Goal: Task Accomplishment & Management: Use online tool/utility

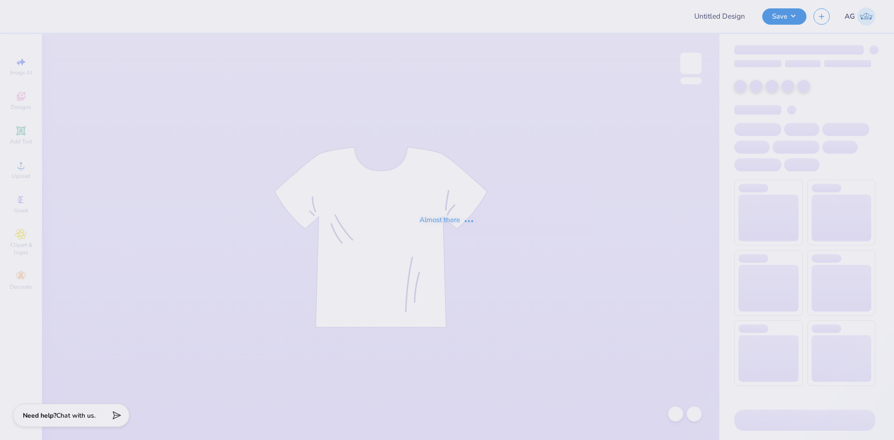
type input "SK Parents Weekend '25"
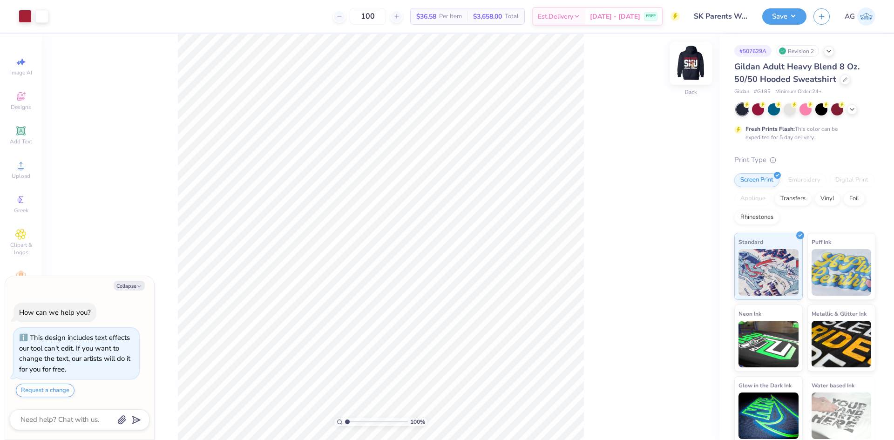
click at [683, 62] on img at bounding box center [690, 63] width 37 height 37
type textarea "x"
click at [673, 417] on div "100 % Front" at bounding box center [380, 237] width 677 height 406
click at [341, 134] on div "100 % Front" at bounding box center [380, 237] width 677 height 406
click at [695, 66] on img at bounding box center [690, 63] width 37 height 37
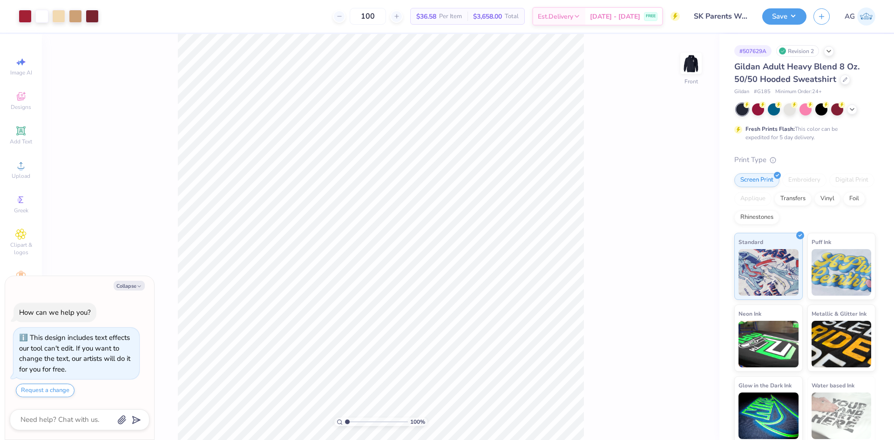
drag, startPoint x: 585, startPoint y: 350, endPoint x: 176, endPoint y: 114, distance: 471.9
click at [169, 110] on div "100 % Front" at bounding box center [380, 237] width 677 height 406
click at [31, 169] on div "Upload" at bounding box center [21, 169] width 33 height 27
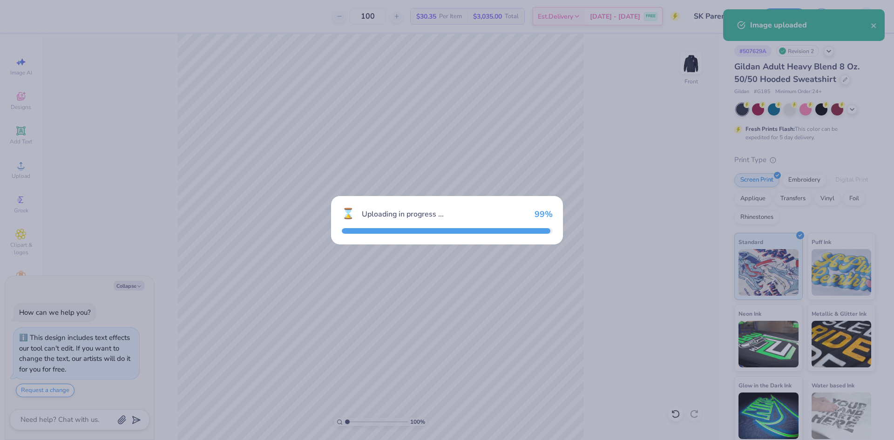
type textarea "x"
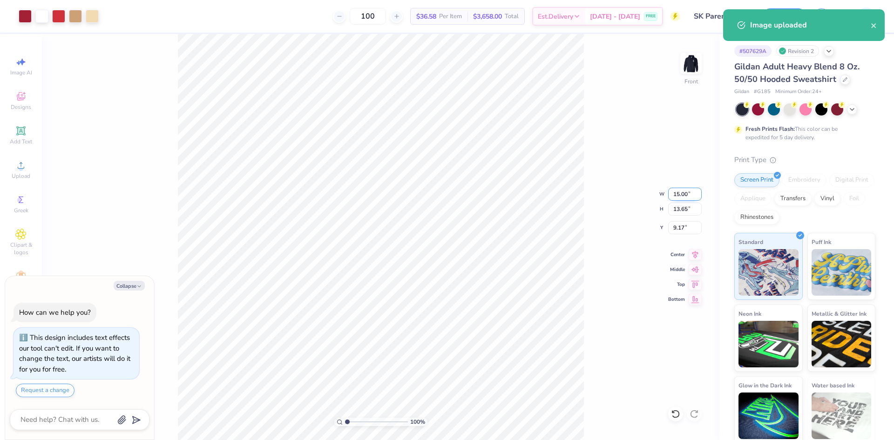
click at [677, 196] on input "15.00" at bounding box center [685, 194] width 34 height 13
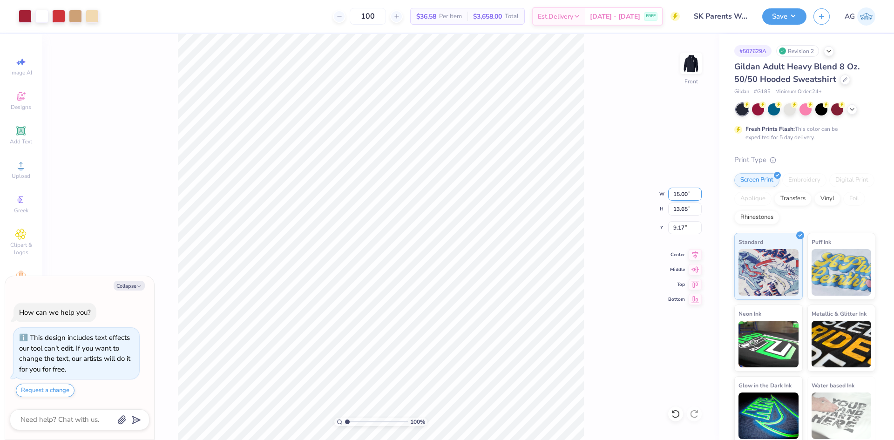
click at [677, 200] on input "15.00" at bounding box center [685, 194] width 34 height 13
type input "12.5"
type textarea "x"
type input "12.50"
type input "11.38"
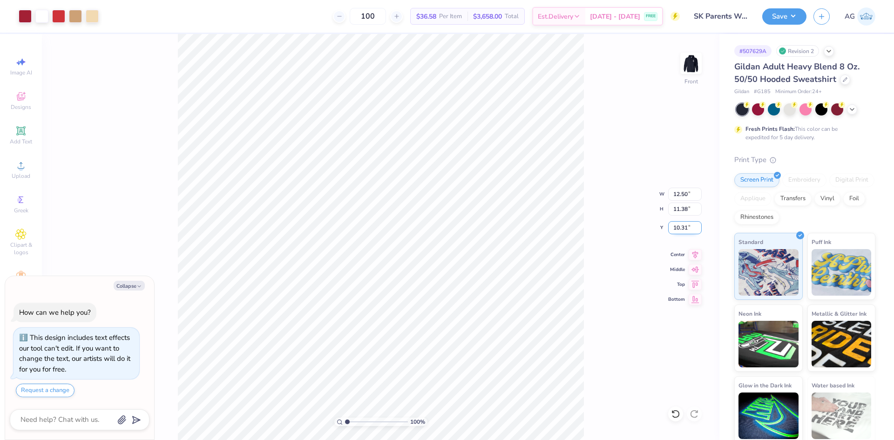
click at [687, 228] on input "10.31" at bounding box center [685, 227] width 34 height 13
type input "6"
type textarea "x"
type input "6.00"
click at [697, 256] on icon at bounding box center [695, 253] width 13 height 11
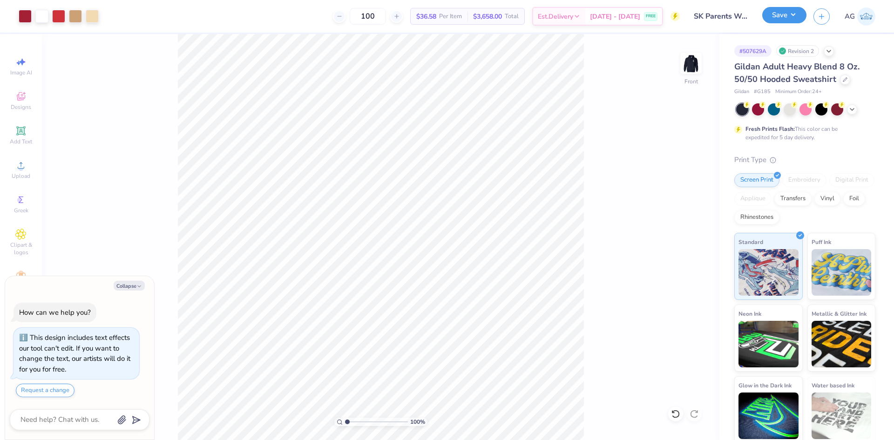
click at [778, 20] on button "Save" at bounding box center [784, 15] width 44 height 16
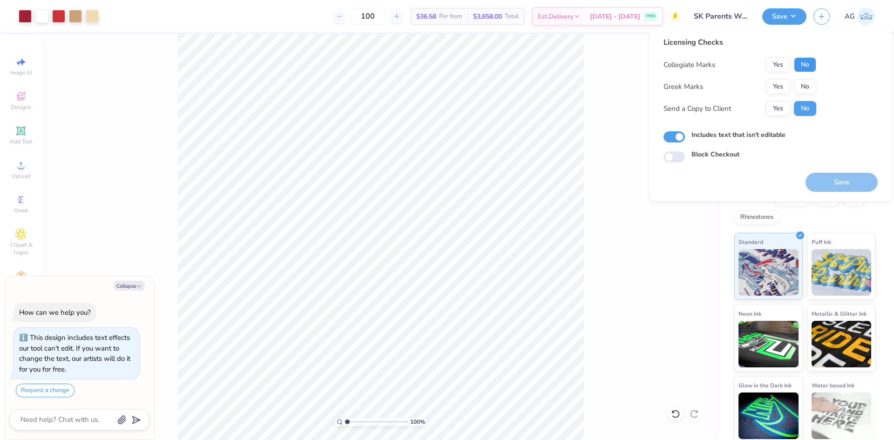
click at [808, 66] on button "No" at bounding box center [805, 64] width 22 height 15
click at [781, 84] on button "Yes" at bounding box center [778, 86] width 24 height 15
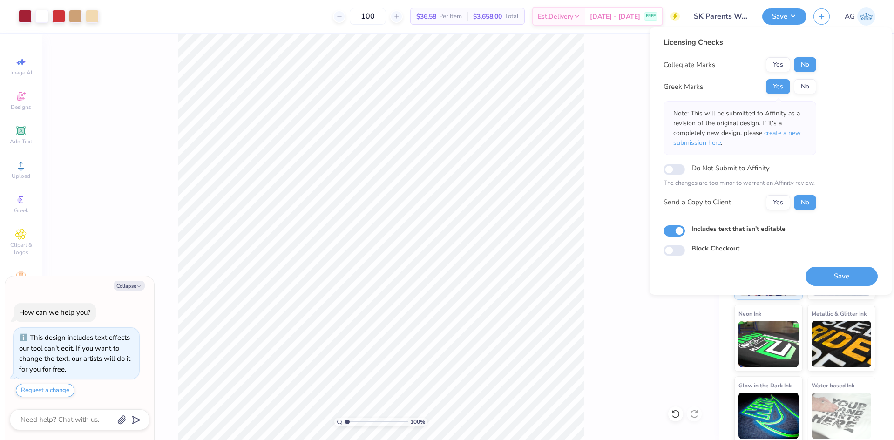
drag, startPoint x: 848, startPoint y: 275, endPoint x: 841, endPoint y: 276, distance: 7.0
click at [848, 275] on button "Save" at bounding box center [842, 276] width 72 height 19
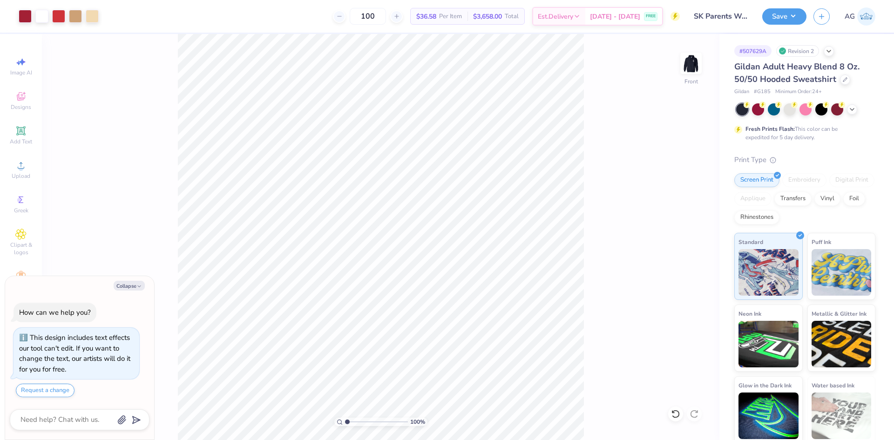
type textarea "x"
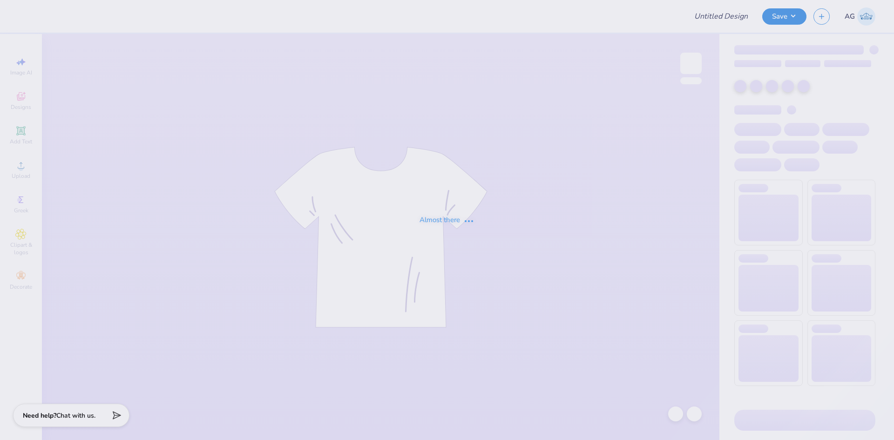
click at [501, 171] on div "Almost there" at bounding box center [447, 220] width 894 height 440
type input "School of Biological Sciences"
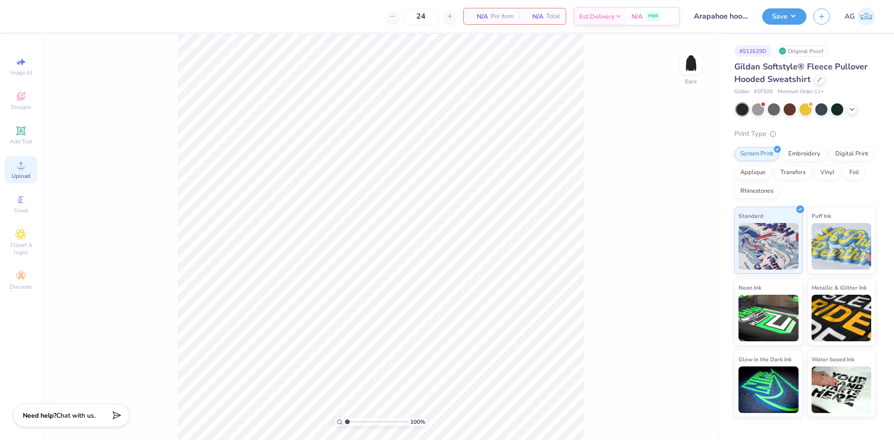
click at [17, 178] on span "Upload" at bounding box center [21, 175] width 19 height 7
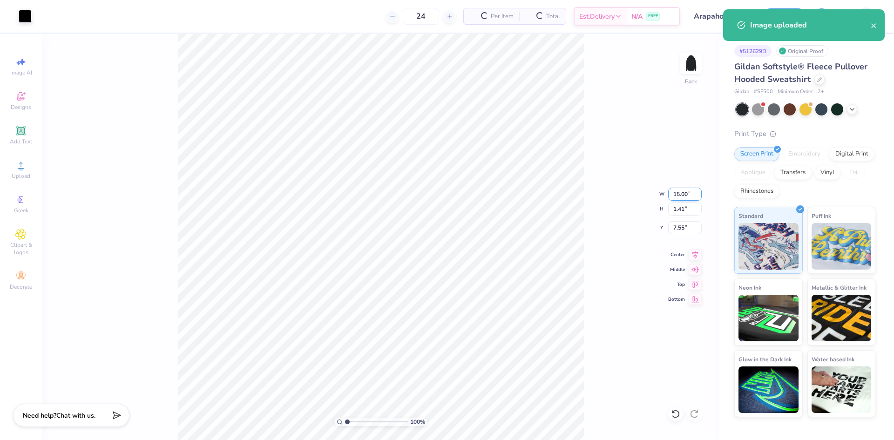
click at [690, 190] on input "15.00" at bounding box center [685, 194] width 34 height 13
type input "5.00"
type input "0.47"
type input "8.02"
click at [25, 19] on div at bounding box center [25, 15] width 13 height 13
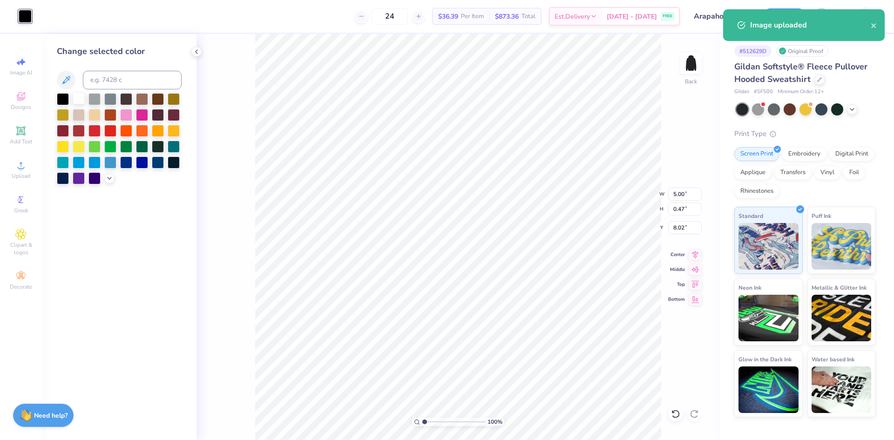
click at [78, 96] on div at bounding box center [79, 98] width 12 height 12
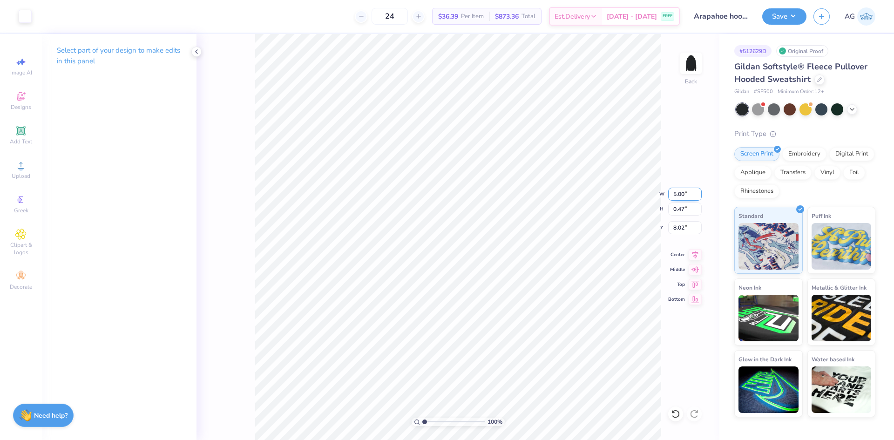
click at [675, 196] on input "5.00" at bounding box center [685, 194] width 34 height 13
type input "7.00"
type input "0.66"
click at [685, 228] on input "7.92" at bounding box center [685, 227] width 34 height 13
type input "3.00"
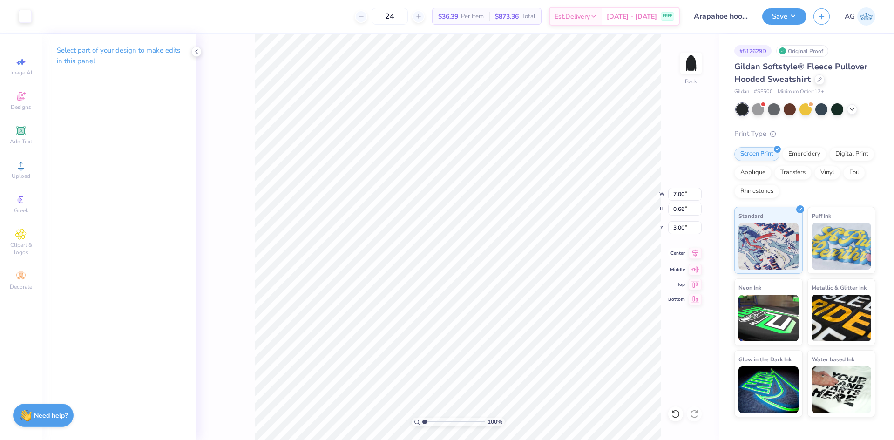
click at [699, 252] on icon at bounding box center [695, 253] width 13 height 11
click at [682, 71] on img at bounding box center [690, 63] width 37 height 37
click at [22, 172] on span "Upload" at bounding box center [21, 175] width 19 height 7
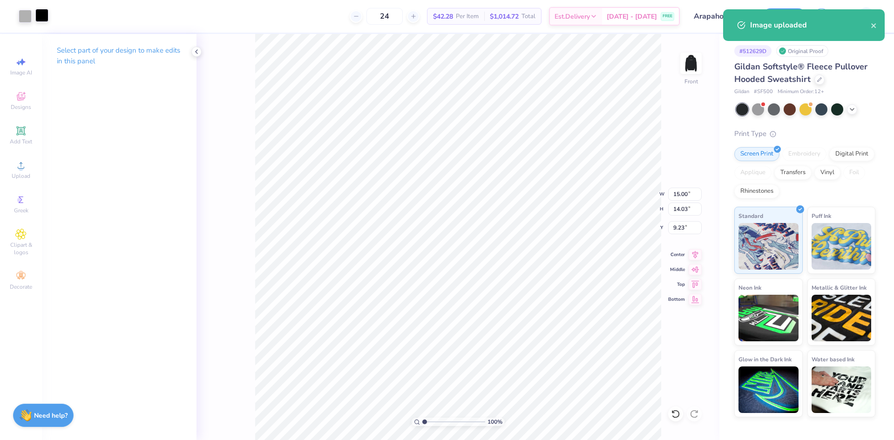
click at [46, 16] on div at bounding box center [41, 15] width 13 height 13
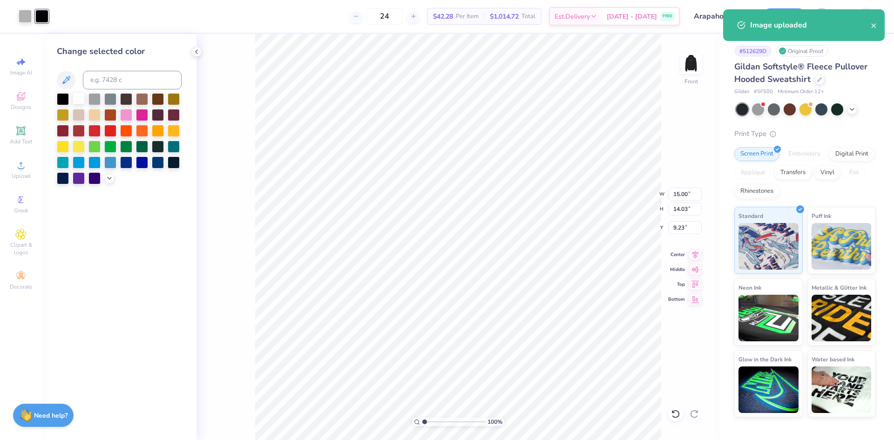
click at [80, 97] on div at bounding box center [79, 98] width 12 height 12
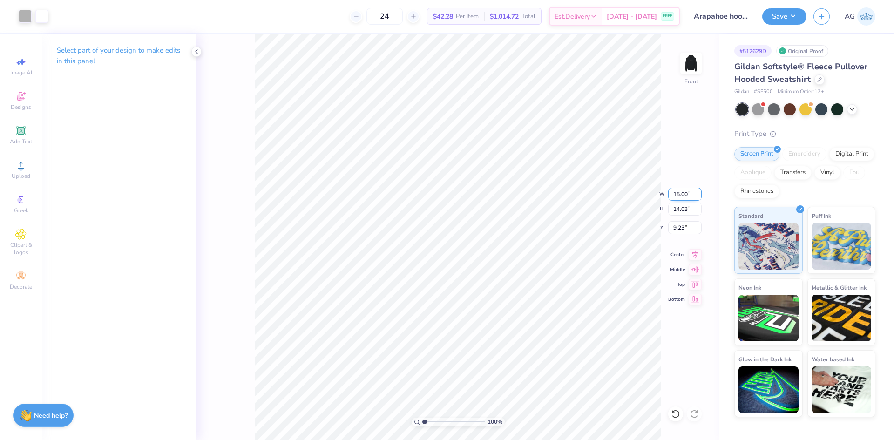
click at [682, 194] on input "15.00" at bounding box center [685, 194] width 34 height 13
type input "12.00"
type input "11.23"
click at [678, 230] on input "10.64" at bounding box center [685, 227] width 34 height 13
type input "6.00"
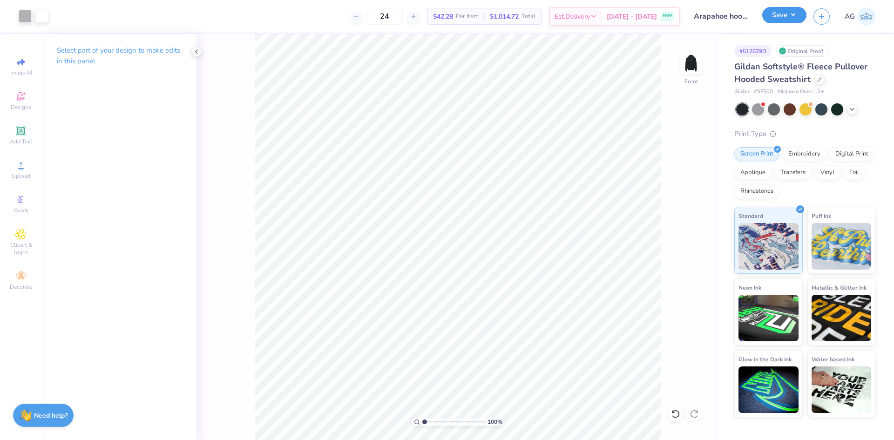
click at [793, 16] on button "Save" at bounding box center [784, 15] width 44 height 16
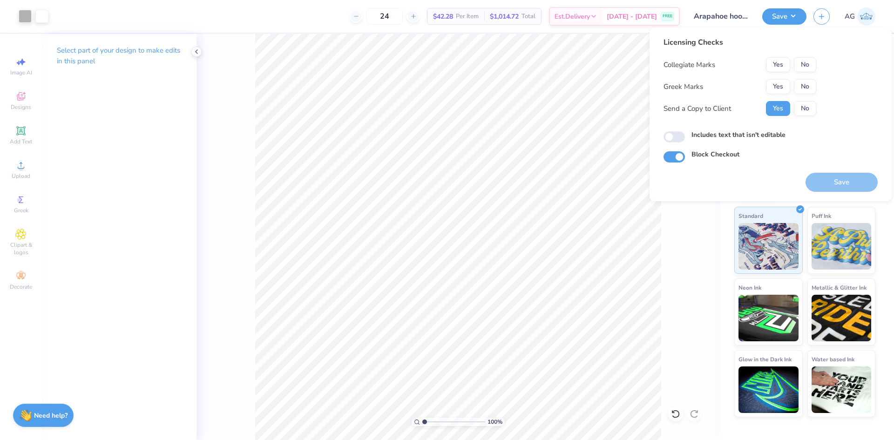
click at [811, 76] on div "Collegiate Marks Yes No Greek Marks Yes No Send a Copy to Client Yes No" at bounding box center [740, 86] width 153 height 59
click at [810, 66] on button "No" at bounding box center [805, 64] width 22 height 15
click at [803, 84] on button "No" at bounding box center [805, 86] width 22 height 15
click at [676, 139] on input "Includes text that isn't editable" at bounding box center [674, 136] width 21 height 11
checkbox input "true"
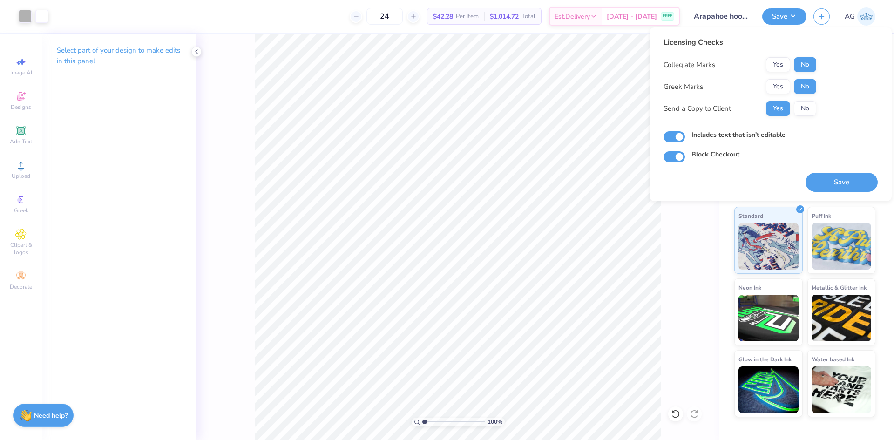
click at [709, 307] on div "100 % Front" at bounding box center [457, 237] width 523 height 406
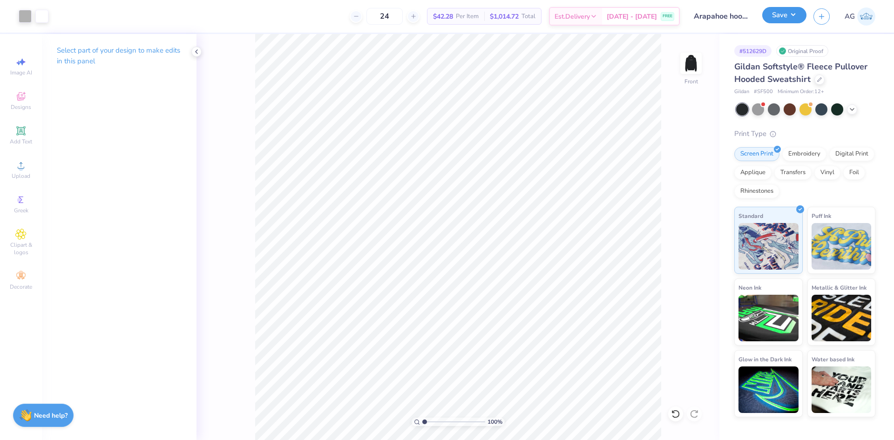
click at [783, 13] on button "Save" at bounding box center [784, 15] width 44 height 16
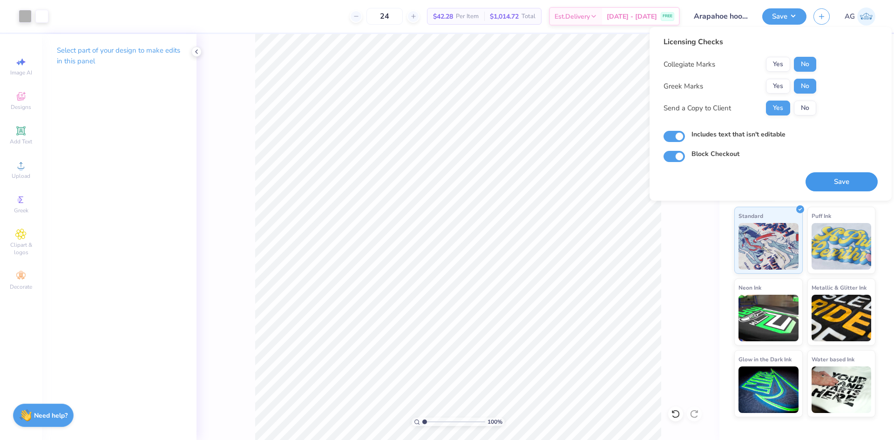
click at [847, 183] on button "Save" at bounding box center [842, 181] width 72 height 19
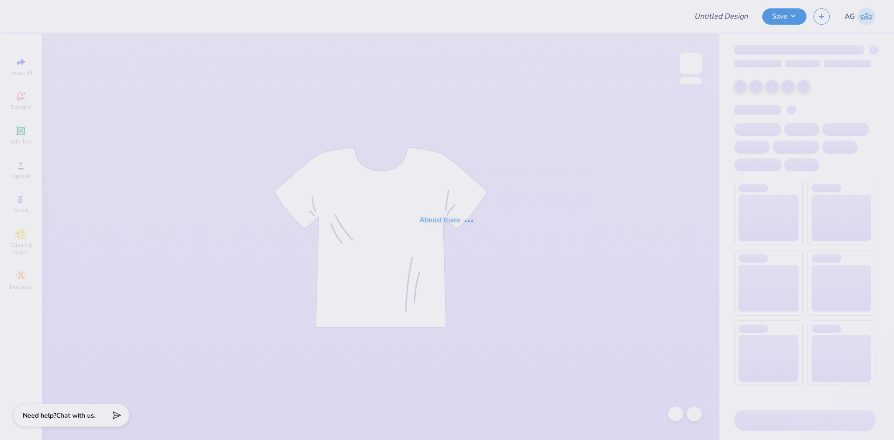
type input "School of Biological Sciences"
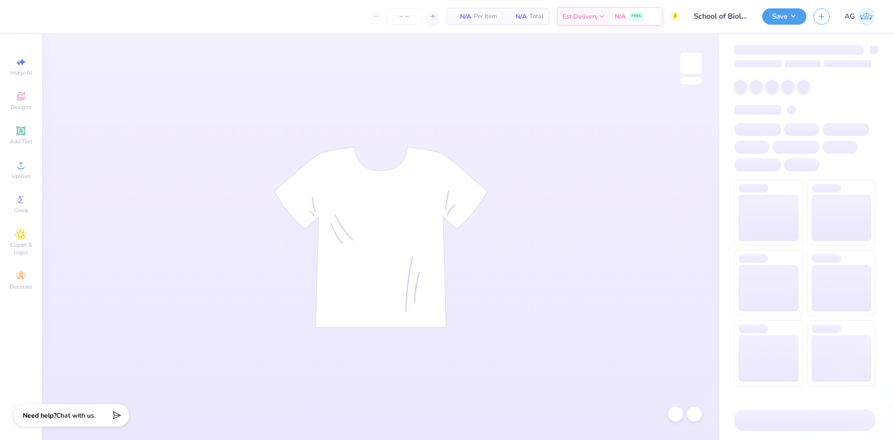
type input "24"
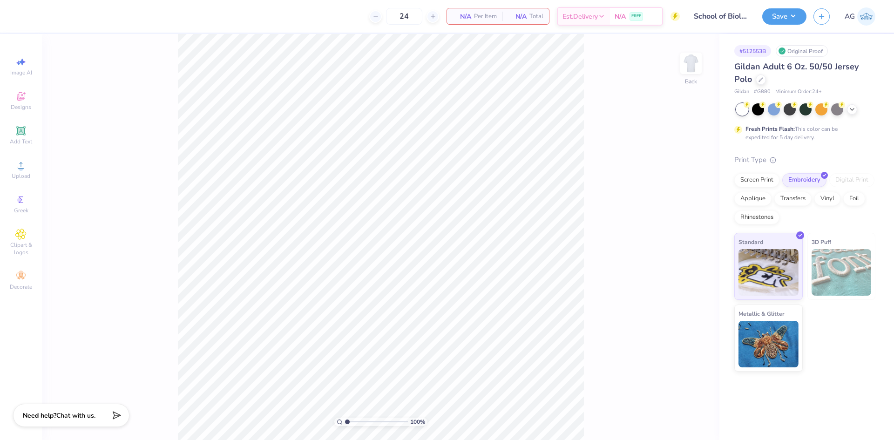
drag, startPoint x: 24, startPoint y: 175, endPoint x: 42, endPoint y: 178, distance: 18.9
click at [24, 175] on span "Upload" at bounding box center [21, 175] width 19 height 7
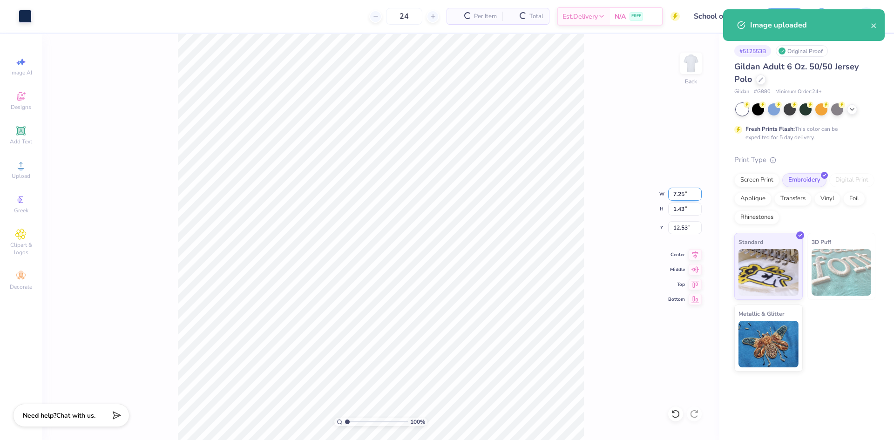
click at [676, 194] on input "7.25" at bounding box center [685, 194] width 34 height 13
type input "4.10"
type input "0.81"
click at [681, 226] on input "12.85" at bounding box center [685, 227] width 34 height 13
type input "3.00"
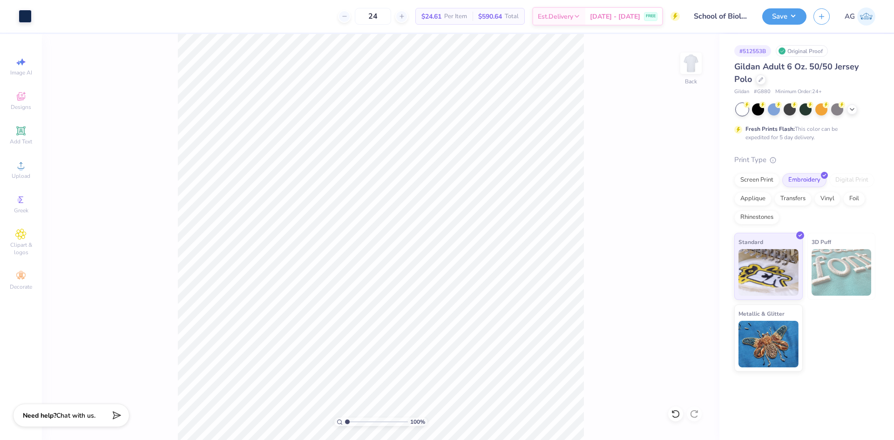
click at [663, 58] on div "100 % Back" at bounding box center [380, 237] width 677 height 406
click at [683, 66] on img at bounding box center [690, 63] width 37 height 37
click at [29, 170] on div "Upload" at bounding box center [21, 169] width 33 height 27
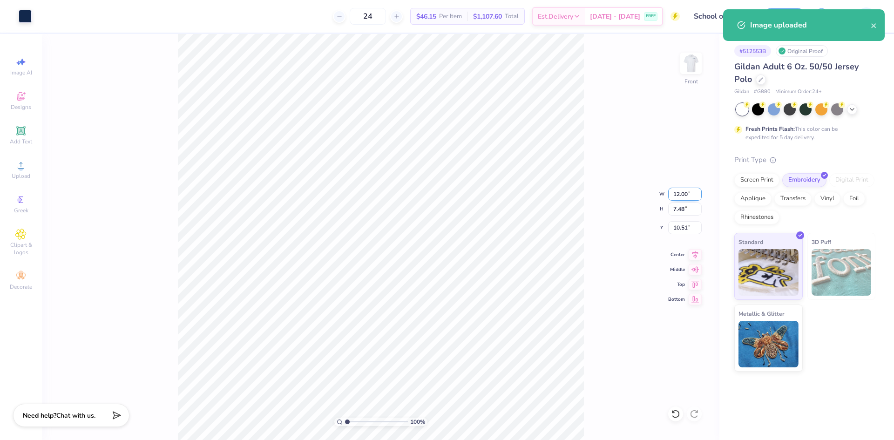
click at [675, 193] on input "12.00" at bounding box center [685, 194] width 34 height 13
type input "4.00"
type input "2.49"
click at [689, 226] on input "13.00" at bounding box center [685, 227] width 34 height 13
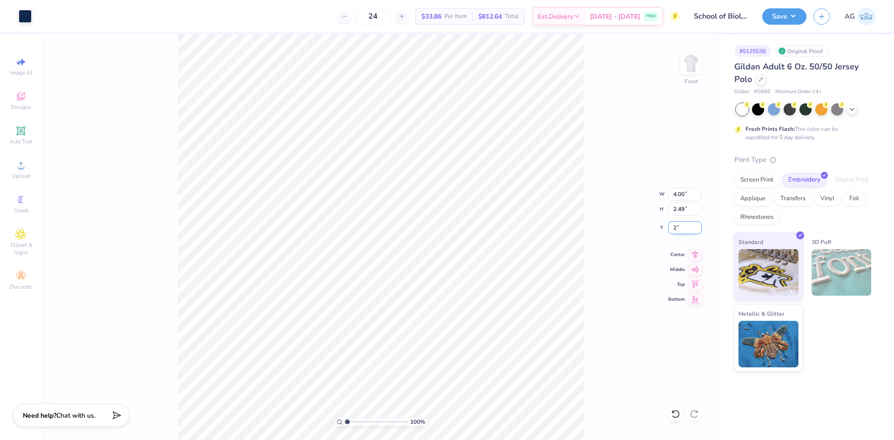
type input "2.00"
click at [693, 254] on icon at bounding box center [695, 253] width 13 height 11
click at [791, 18] on button "Save" at bounding box center [784, 15] width 44 height 16
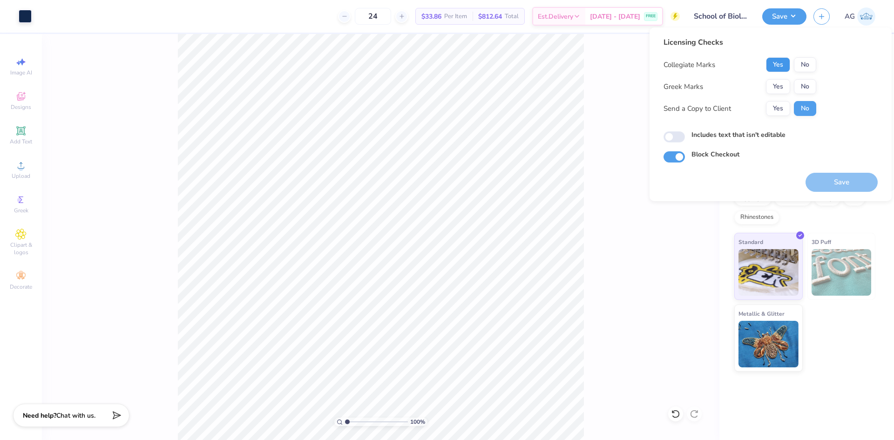
click at [773, 68] on button "Yes" at bounding box center [778, 64] width 24 height 15
click at [808, 88] on button "No" at bounding box center [805, 86] width 22 height 15
